Goal: Information Seeking & Learning: Learn about a topic

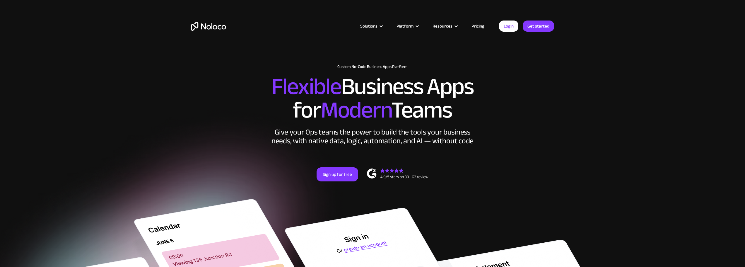
click at [479, 27] on link "Pricing" at bounding box center [478, 26] width 28 height 8
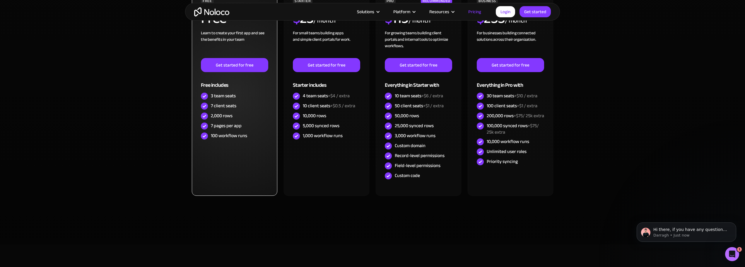
scroll to position [117, 0]
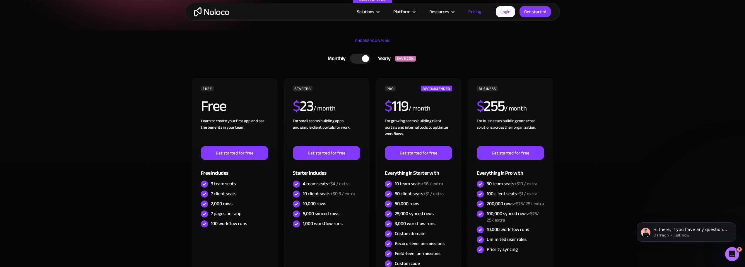
click at [355, 57] on div at bounding box center [360, 59] width 20 height 10
click at [362, 57] on div at bounding box center [362, 59] width 20 height 10
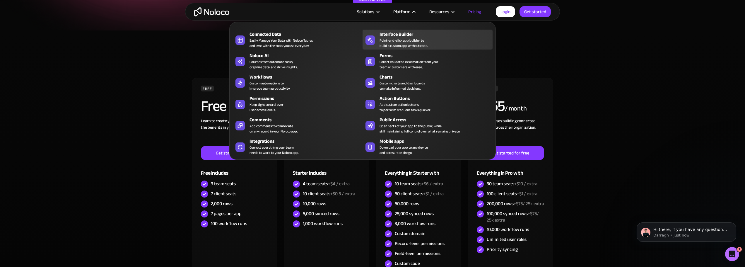
click at [402, 35] on div "Interface Builder" at bounding box center [437, 34] width 116 height 7
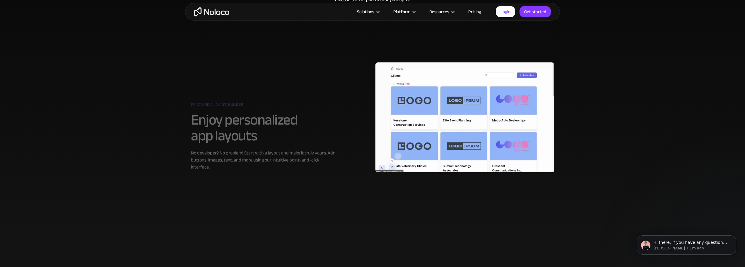
scroll to position [293, 0]
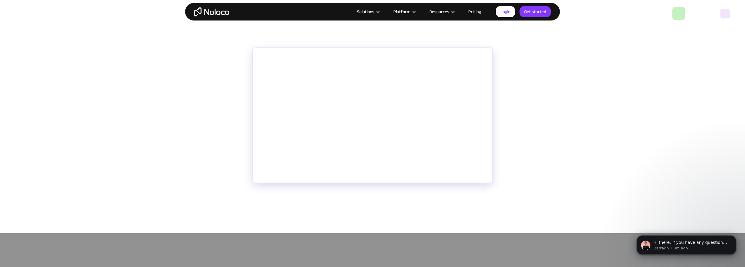
scroll to position [117, 0]
